Goal: Find specific page/section: Find specific page/section

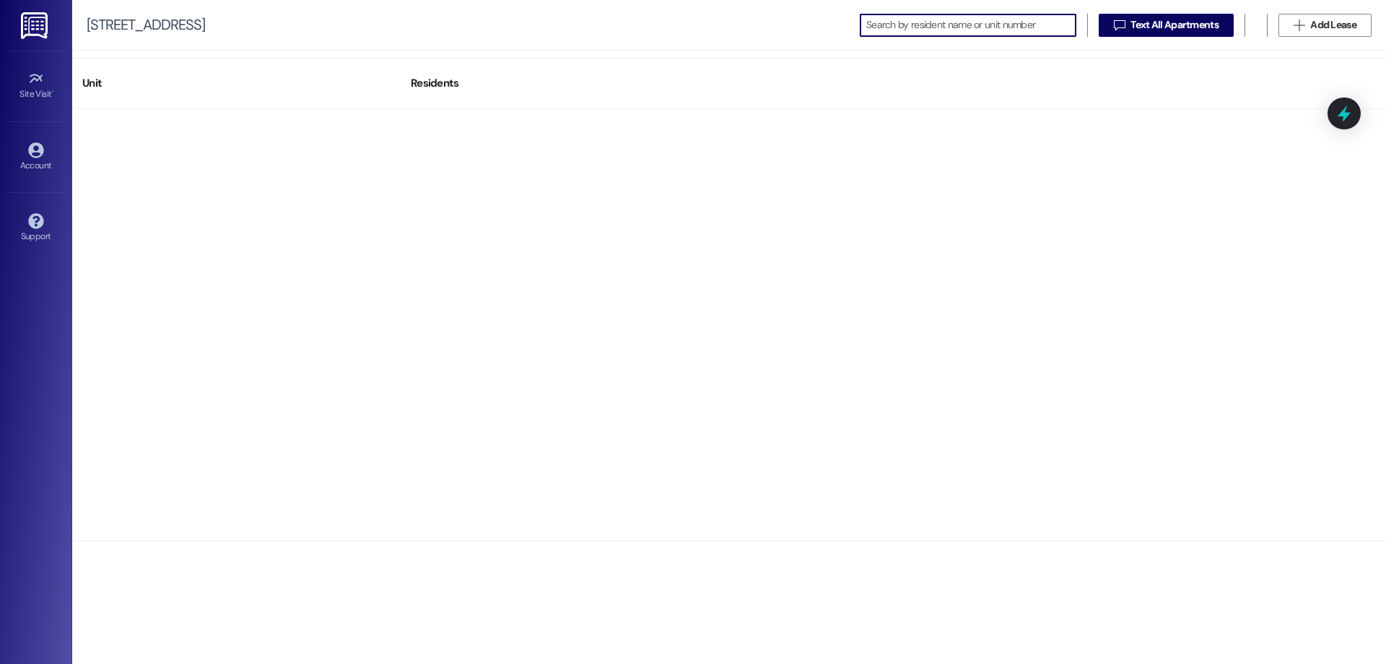
scroll to position [794, 0]
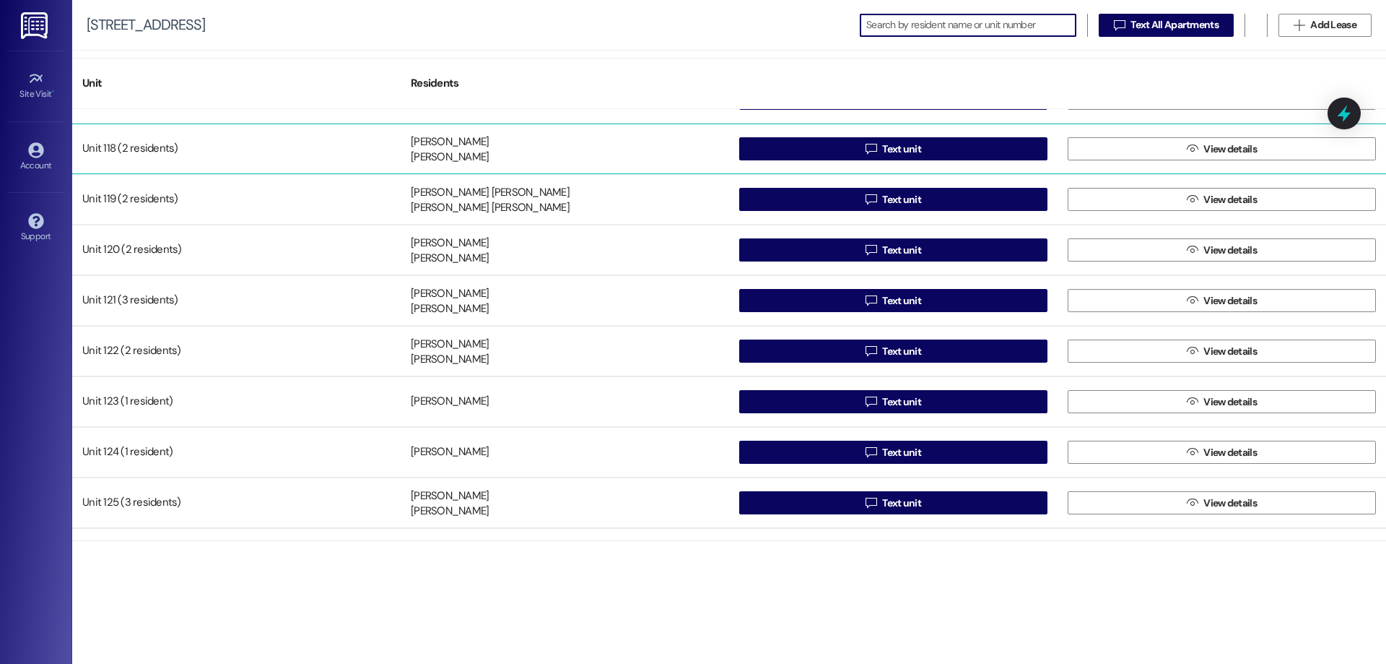
click at [430, 148] on div "[PERSON_NAME]" at bounding box center [450, 141] width 78 height 15
click at [1217, 147] on span "View details" at bounding box center [1230, 149] width 53 height 15
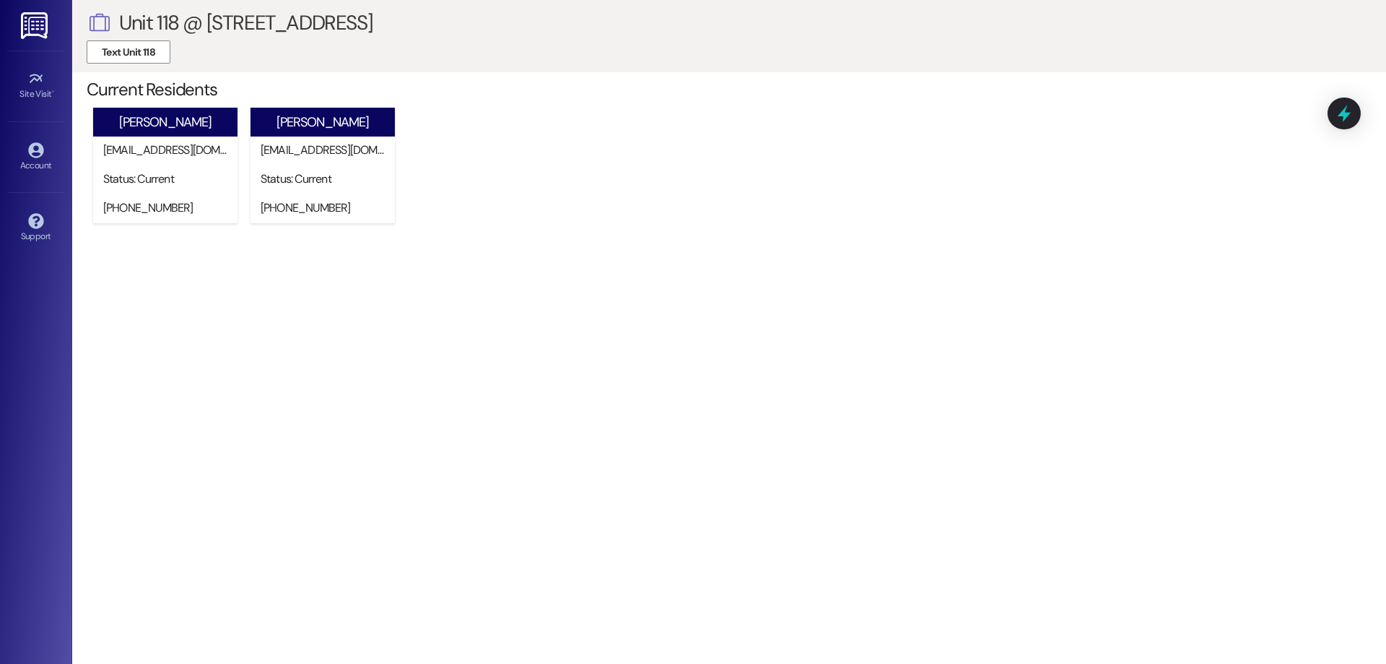
click at [32, 16] on img at bounding box center [36, 25] width 30 height 27
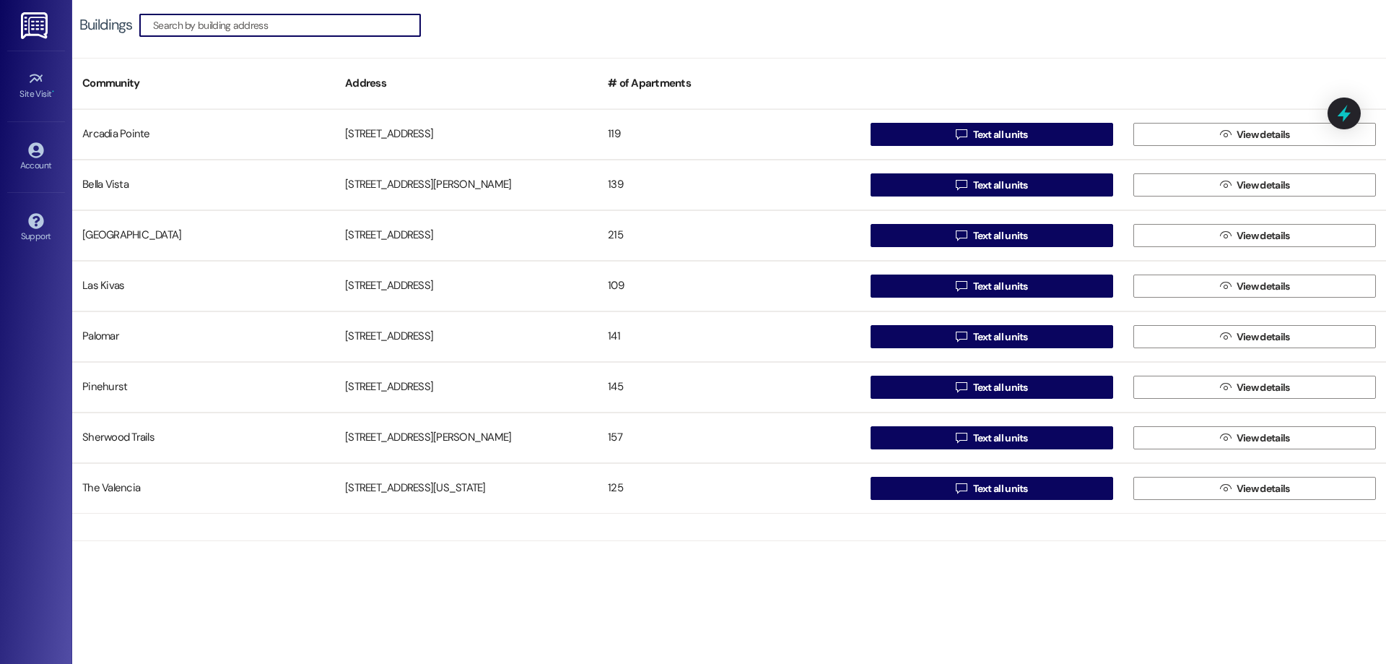
click at [32, 16] on img at bounding box center [36, 25] width 30 height 27
click at [1347, 114] on icon at bounding box center [1344, 114] width 17 height 22
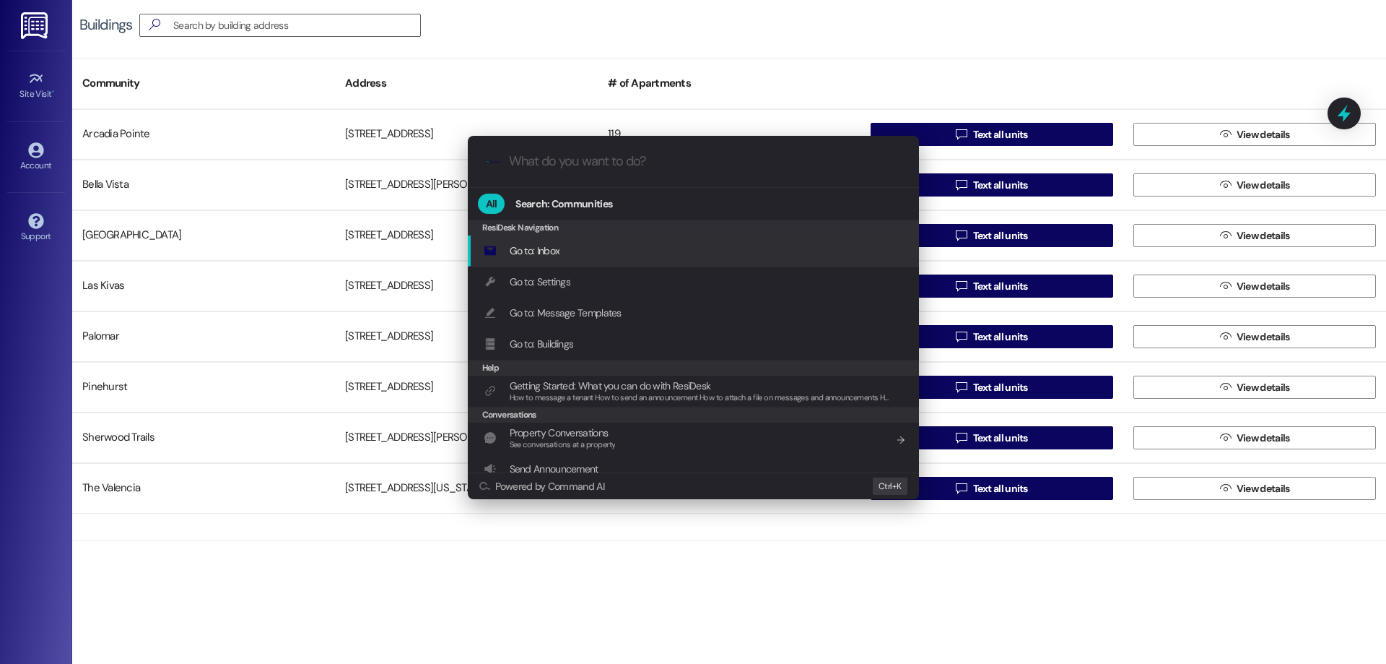
click at [749, 30] on div ".cls-1{fill:#0a055f;}.cls-2{fill:#0cc4c4;} resideskLogoBlueOrange All Search: C…" at bounding box center [693, 332] width 1386 height 664
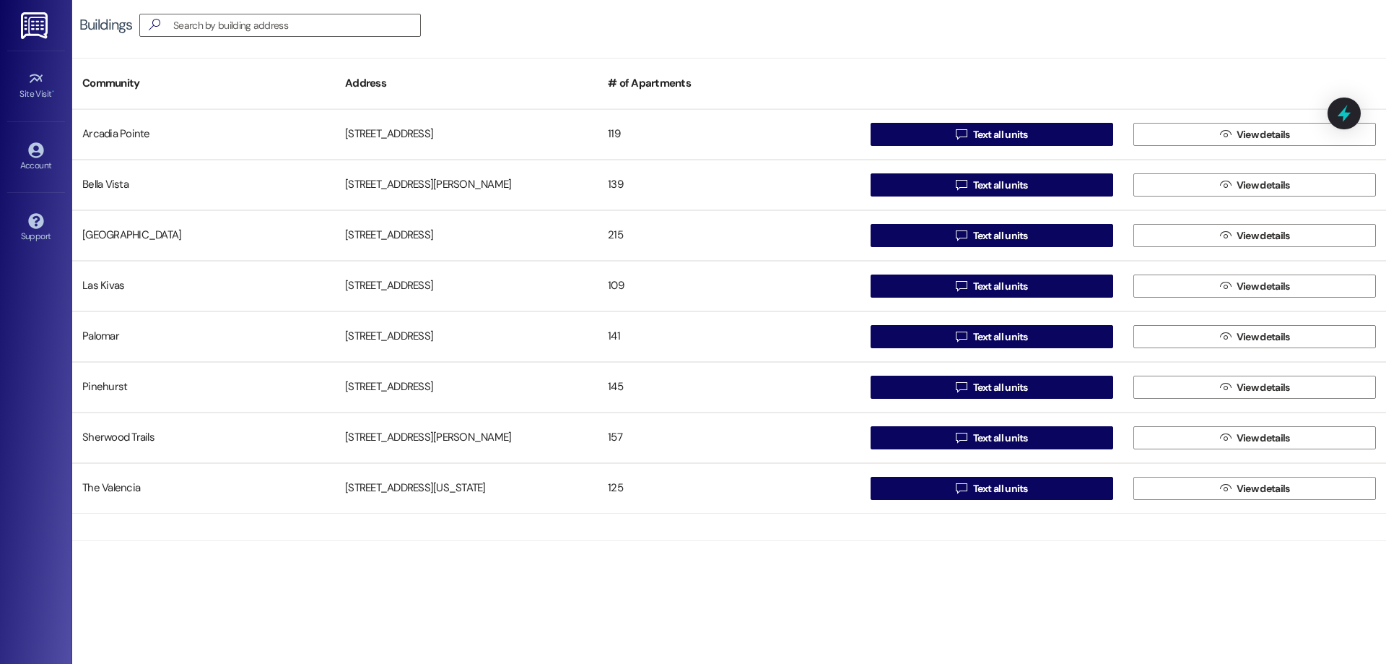
click at [31, 27] on img at bounding box center [36, 25] width 30 height 27
click at [298, 20] on input at bounding box center [296, 25] width 247 height 20
click at [40, 28] on img at bounding box center [36, 25] width 30 height 27
click at [31, 90] on div "Site Visit •" at bounding box center [36, 94] width 72 height 14
